Goal: Task Accomplishment & Management: Use online tool/utility

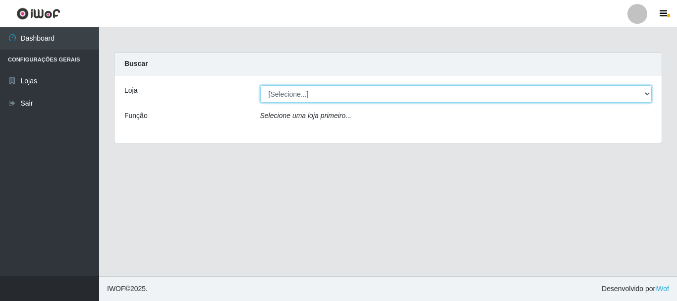
click at [650, 96] on select "[Selecione...] Super Vilton" at bounding box center [456, 93] width 392 height 17
select select "379"
click at [260, 85] on select "[Selecione...] Super Vilton" at bounding box center [456, 93] width 392 height 17
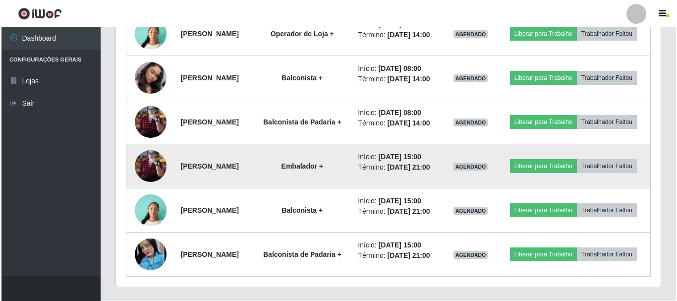
scroll to position [445, 0]
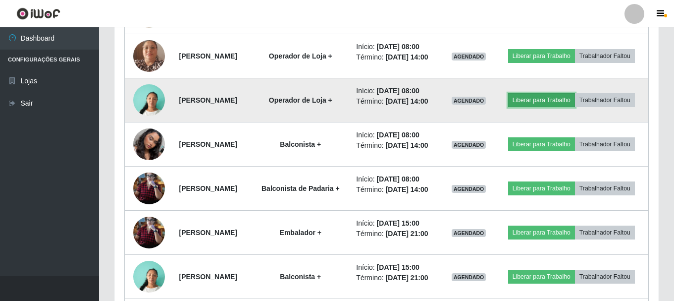
click at [575, 107] on button "Liberar para Trabalho" at bounding box center [541, 100] width 67 height 14
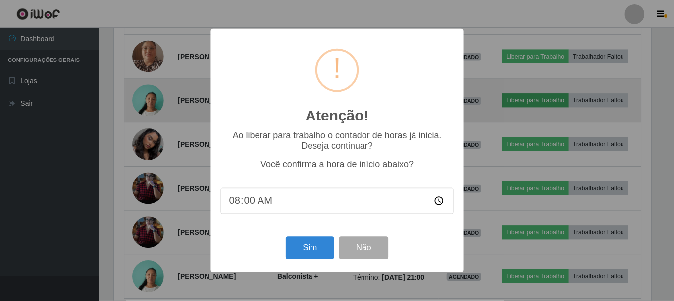
scroll to position [206, 540]
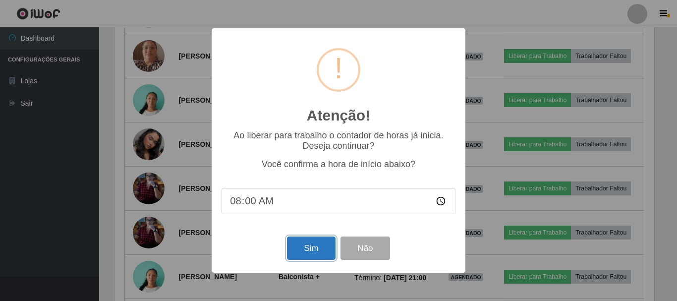
click at [319, 244] on button "Sim" at bounding box center [311, 247] width 48 height 23
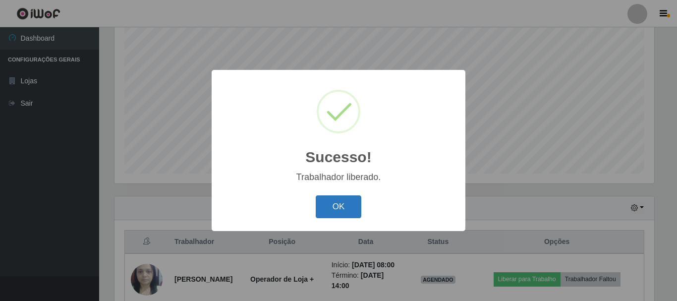
click at [339, 203] on button "OK" at bounding box center [339, 206] width 46 height 23
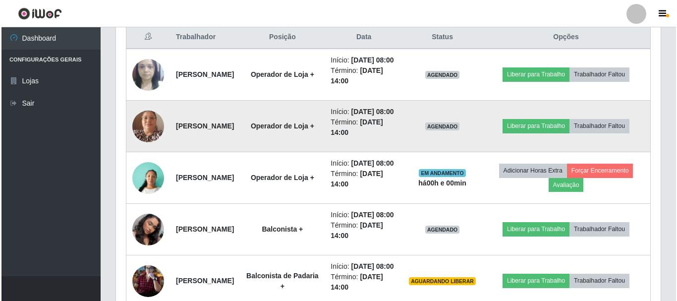
scroll to position [330, 0]
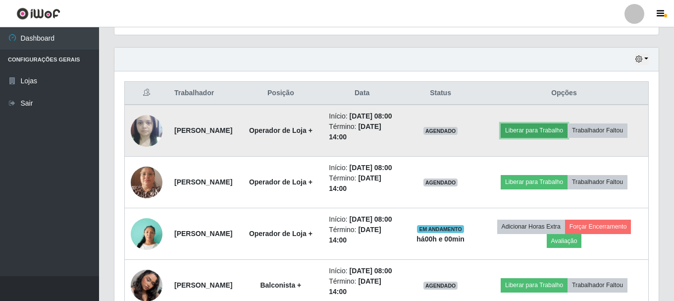
click at [557, 137] on button "Liberar para Trabalho" at bounding box center [534, 130] width 67 height 14
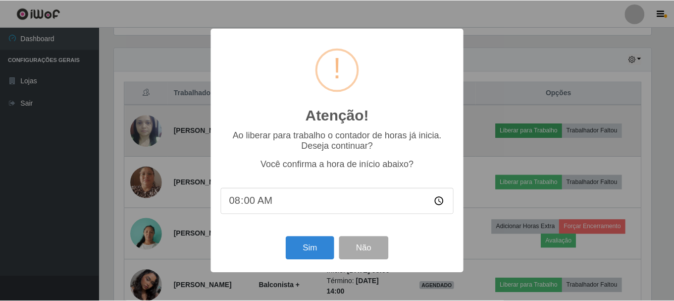
scroll to position [206, 540]
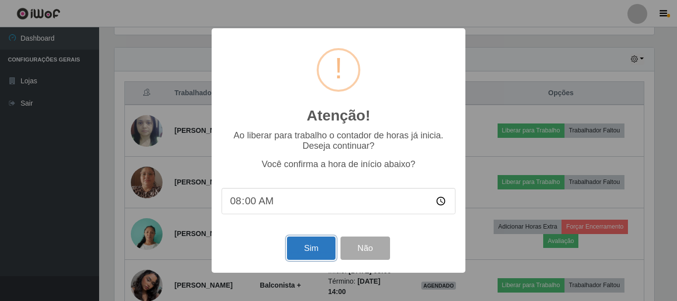
click at [313, 256] on button "Sim" at bounding box center [311, 247] width 48 height 23
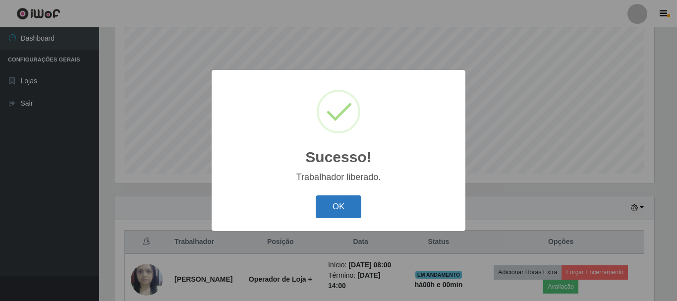
click at [340, 206] on button "OK" at bounding box center [339, 206] width 46 height 23
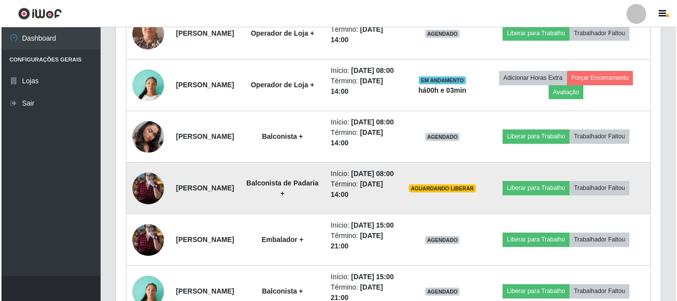
scroll to position [330, 0]
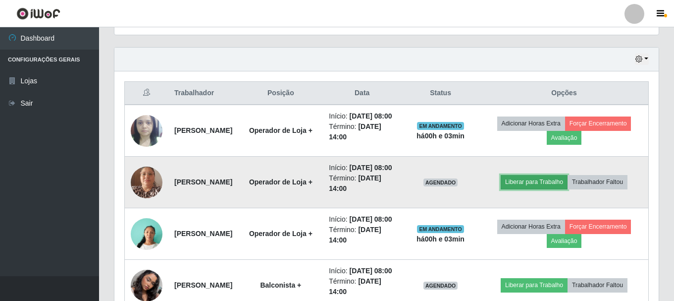
click at [537, 189] on button "Liberar para Trabalho" at bounding box center [534, 182] width 67 height 14
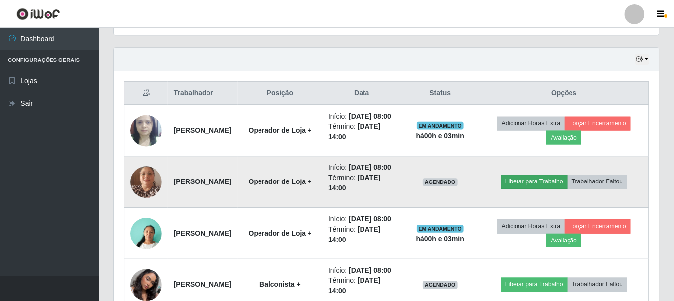
scroll to position [206, 540]
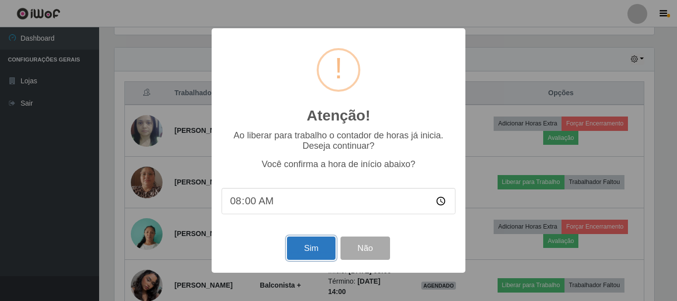
click at [313, 251] on button "Sim" at bounding box center [311, 247] width 48 height 23
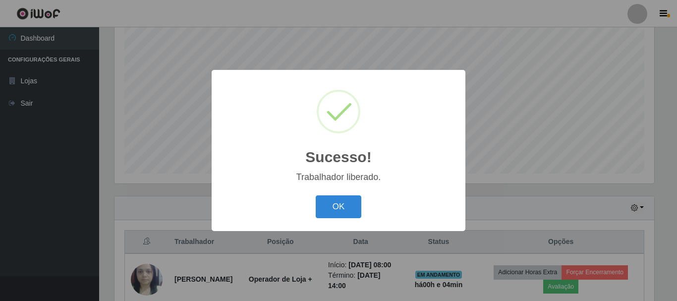
click at [344, 223] on div "Sucesso! × Trabalhador liberado. OK Cancel" at bounding box center [339, 150] width 254 height 161
click at [339, 204] on button "OK" at bounding box center [339, 206] width 46 height 23
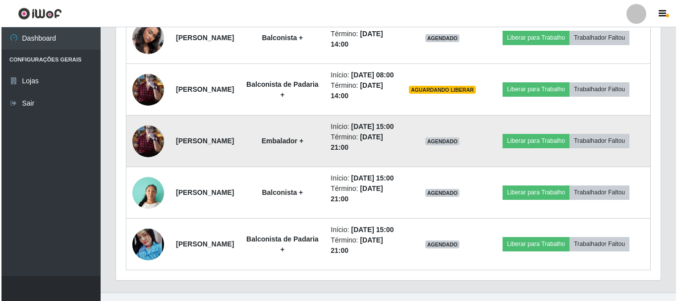
scroll to position [577, 0]
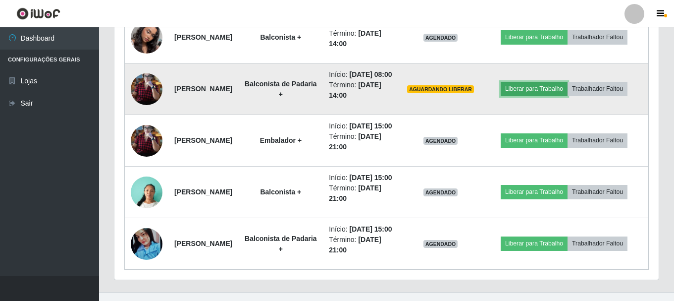
click at [527, 96] on button "Liberar para Trabalho" at bounding box center [534, 89] width 67 height 14
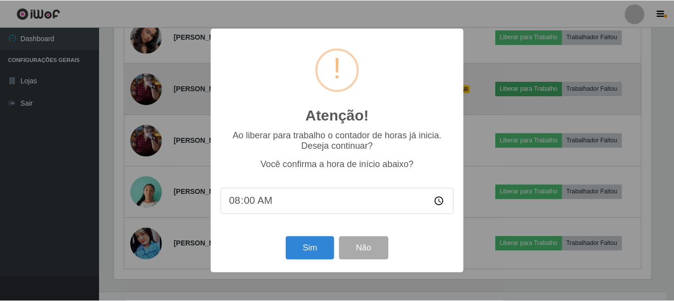
scroll to position [206, 540]
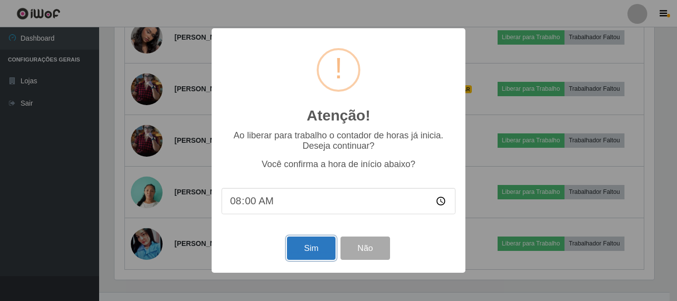
click at [319, 250] on button "Sim" at bounding box center [311, 247] width 48 height 23
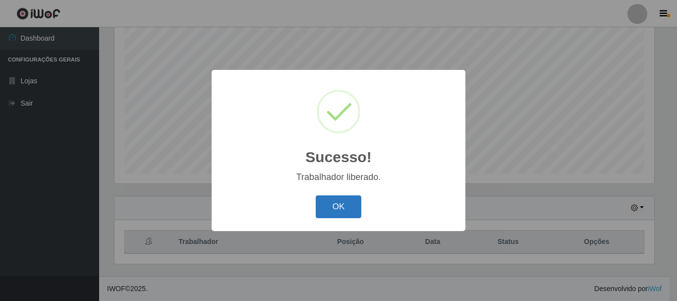
click at [344, 209] on button "OK" at bounding box center [339, 206] width 46 height 23
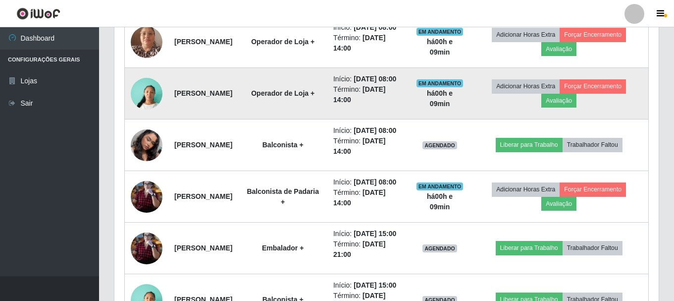
scroll to position [577, 0]
